Goal: Register for event/course

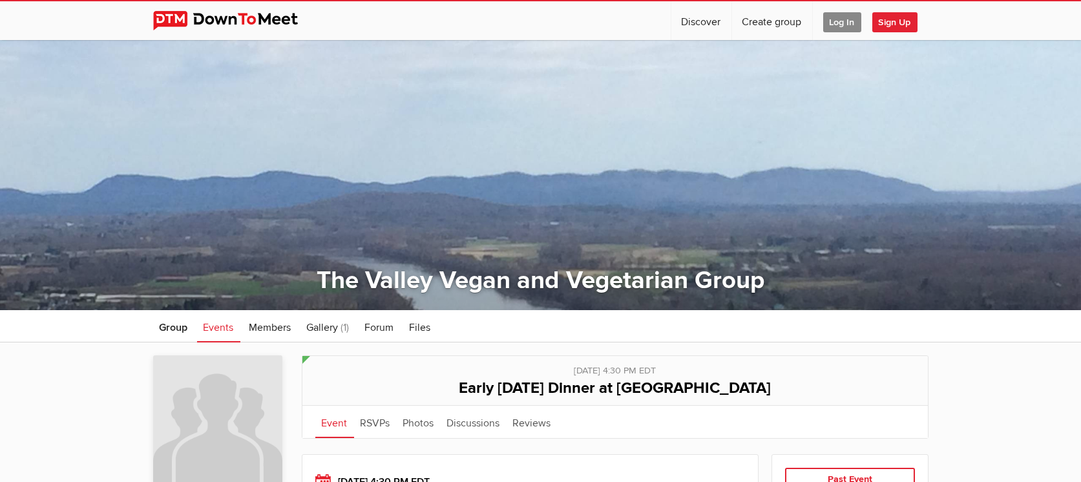
click at [844, 21] on span "Log In" at bounding box center [842, 22] width 38 height 20
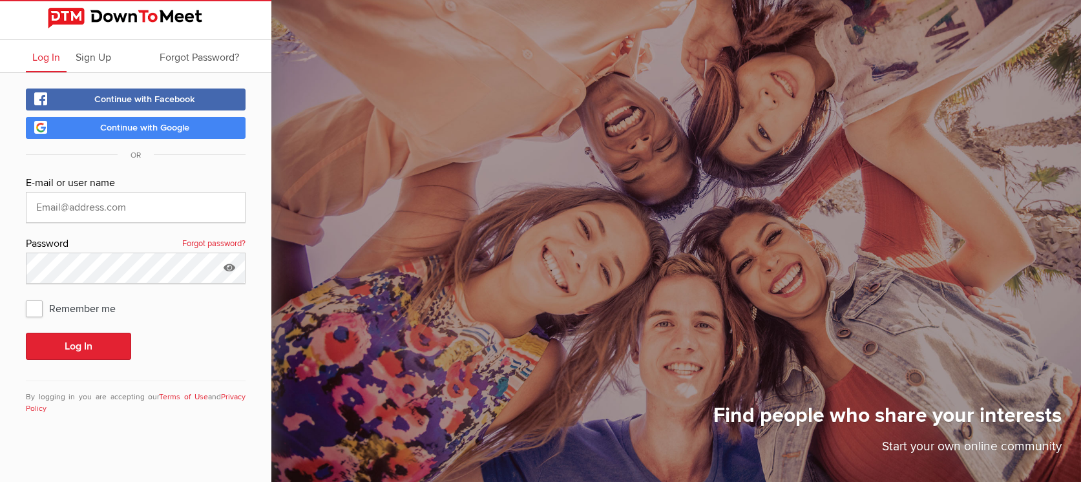
click at [165, 125] on span "Continue with Google" at bounding box center [144, 127] width 89 height 11
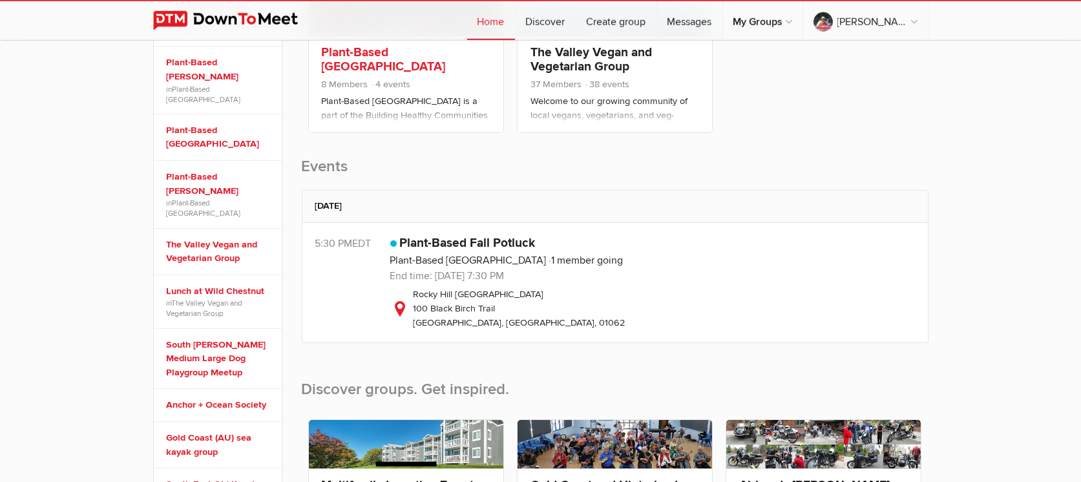
scroll to position [274, 0]
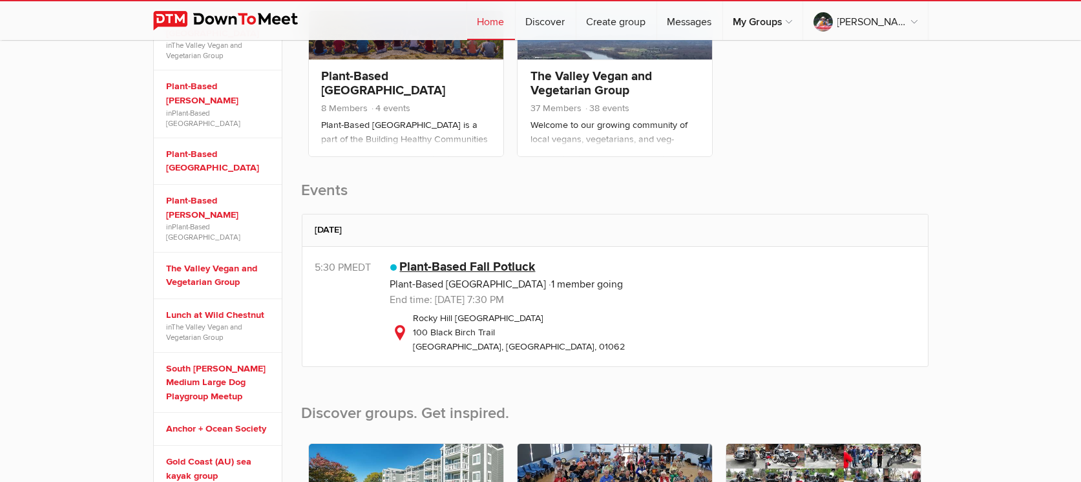
click at [440, 264] on link "Plant-Based Fall Potluck" at bounding box center [468, 267] width 136 height 16
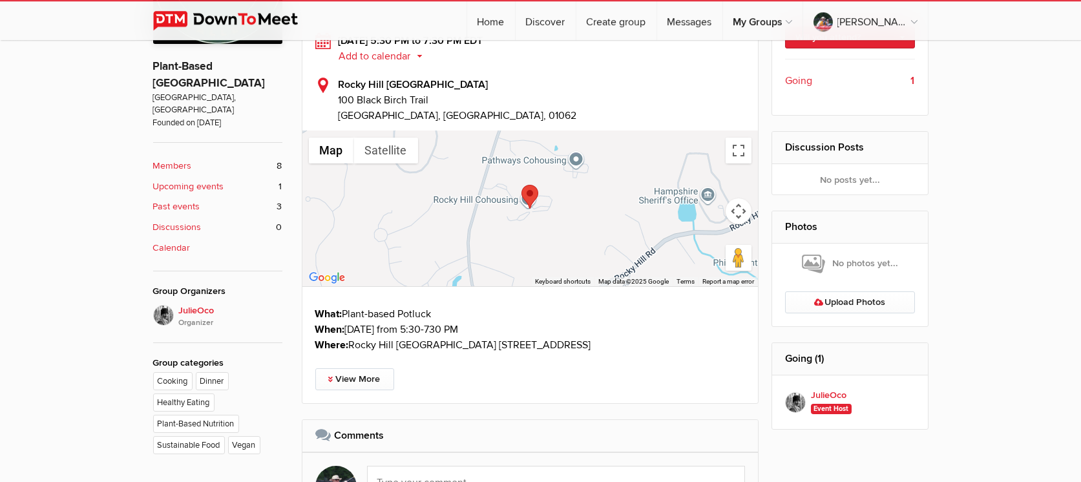
scroll to position [411, 0]
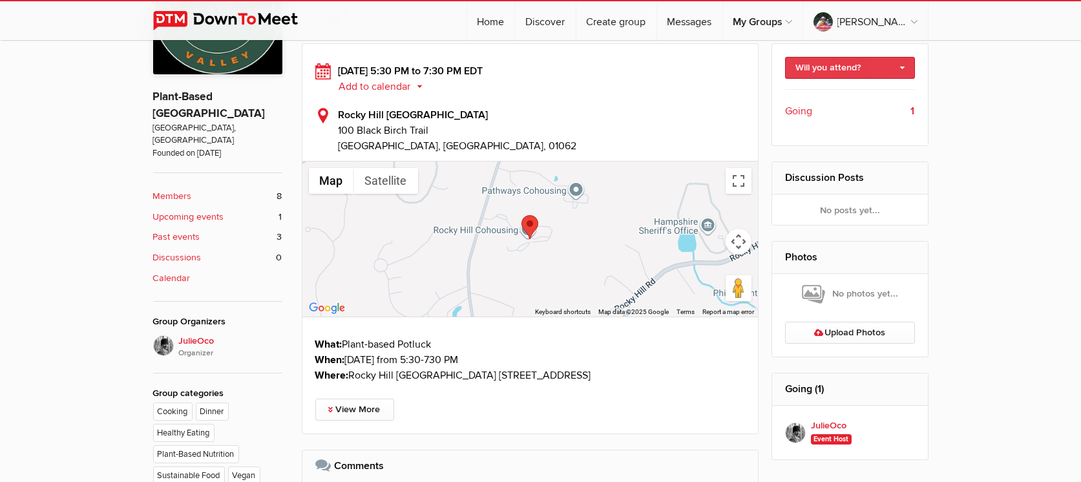
click at [825, 68] on link "Will you attend?" at bounding box center [850, 68] width 130 height 22
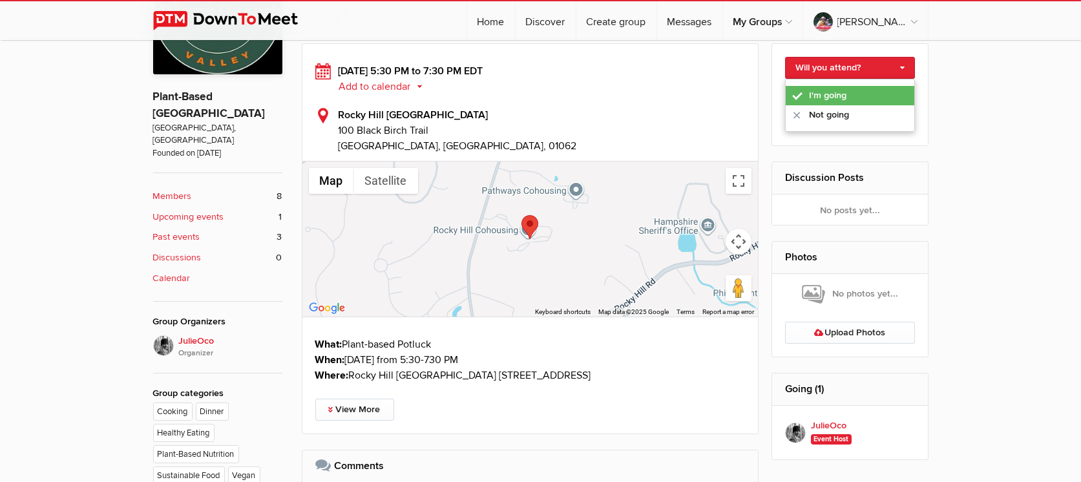
click at [808, 96] on link "I'm going" at bounding box center [850, 95] width 129 height 19
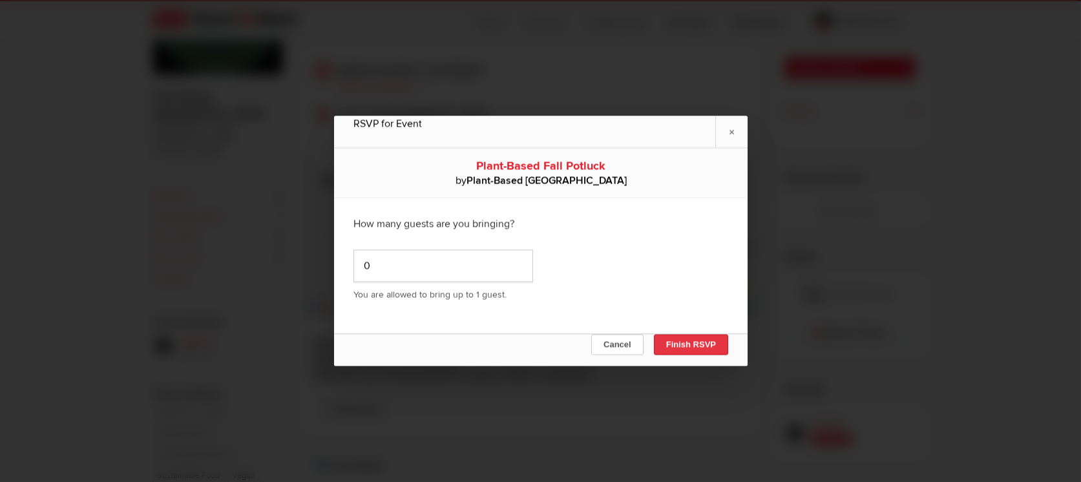
click at [675, 342] on button "Finish RSVP" at bounding box center [690, 345] width 74 height 21
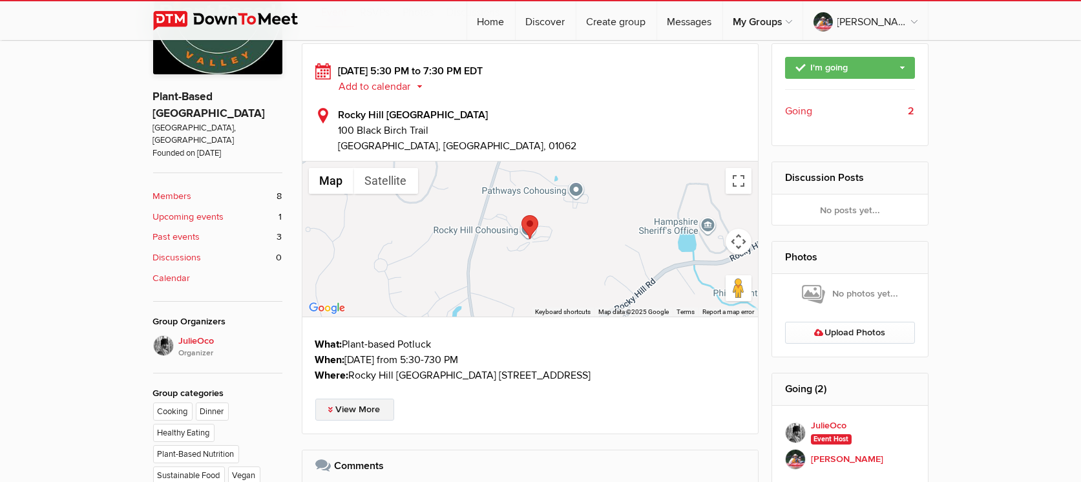
click at [348, 409] on link "View More" at bounding box center [354, 410] width 79 height 22
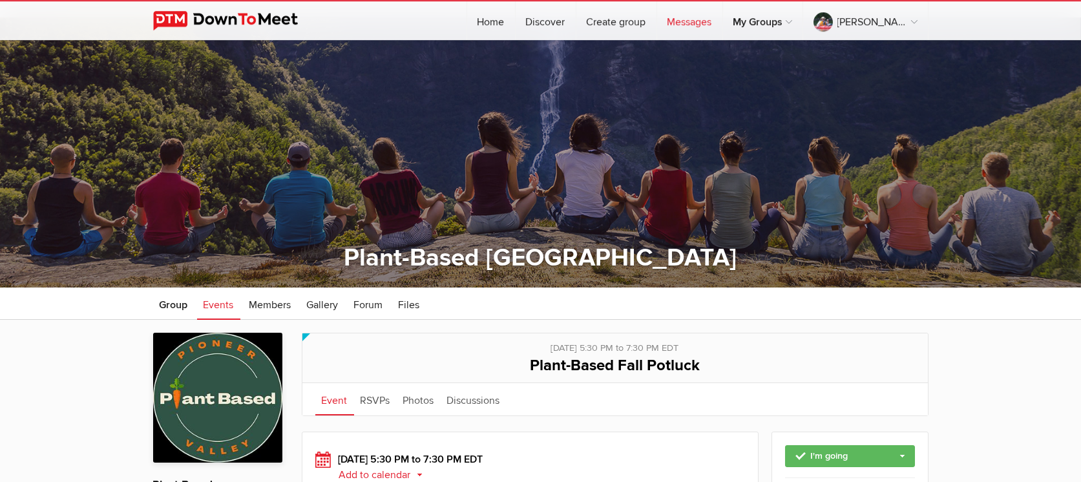
scroll to position [0, 0]
